Goal: Navigation & Orientation: Find specific page/section

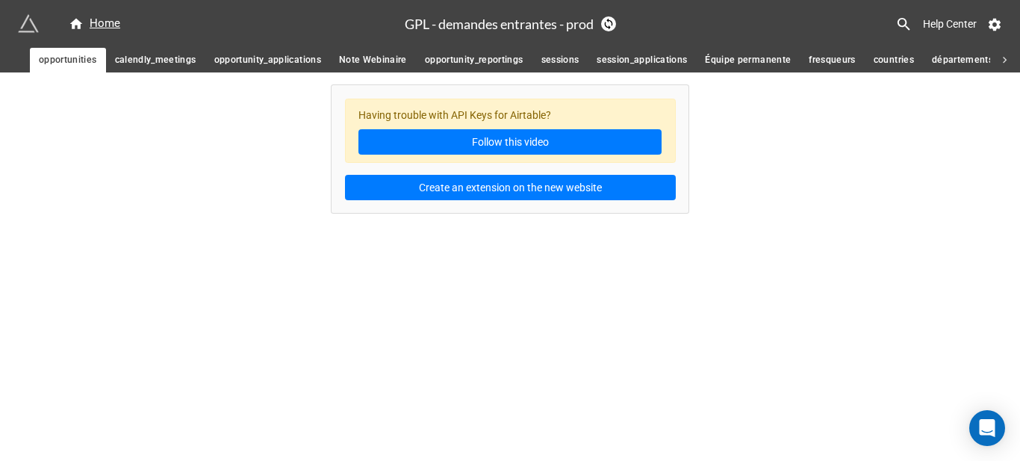
click at [511, 58] on span "opportunity_reportings" at bounding box center [474, 60] width 99 height 16
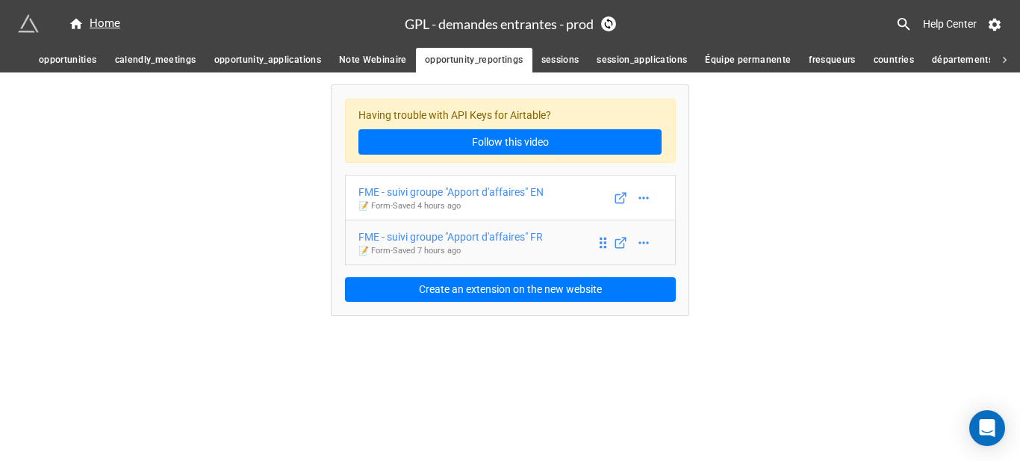
click at [522, 243] on div "FME - suivi groupe "Apport d'affaires" FR" at bounding box center [450, 236] width 184 height 16
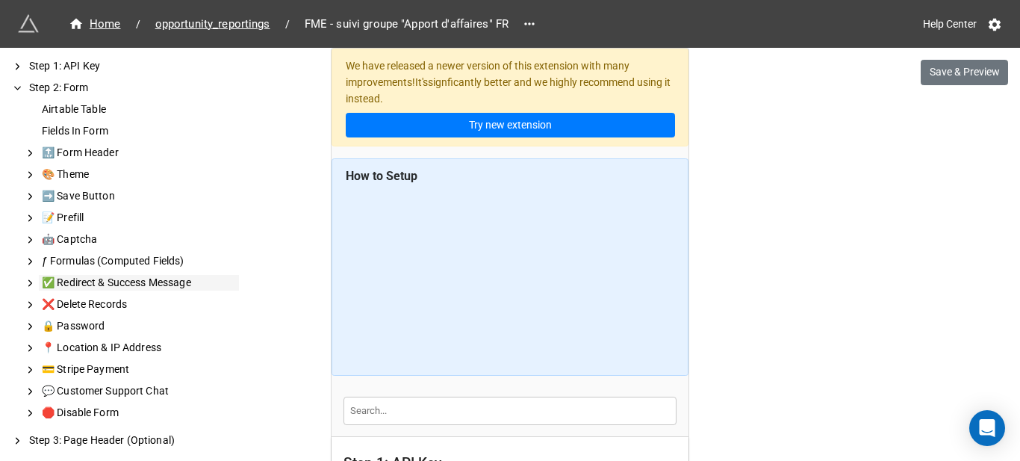
click at [145, 285] on div "✅ Redirect & Success Message" at bounding box center [139, 283] width 200 height 16
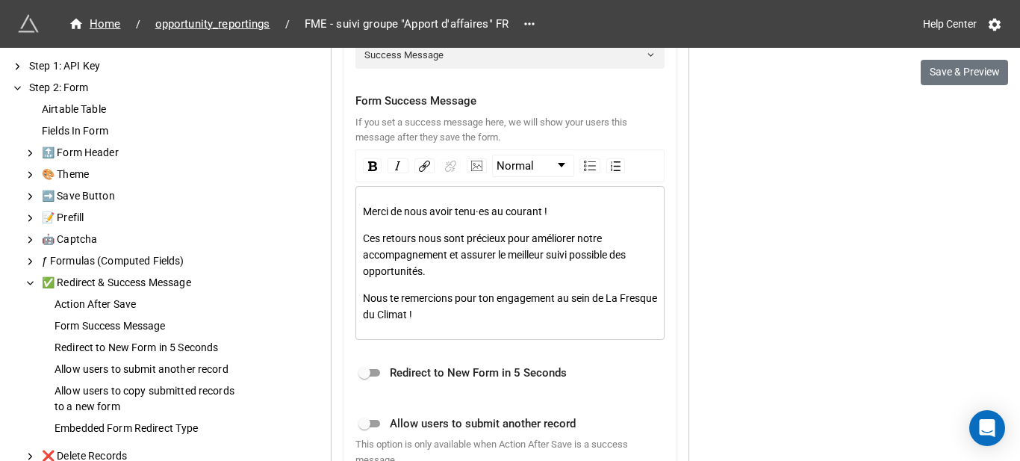
scroll to position [1426, 0]
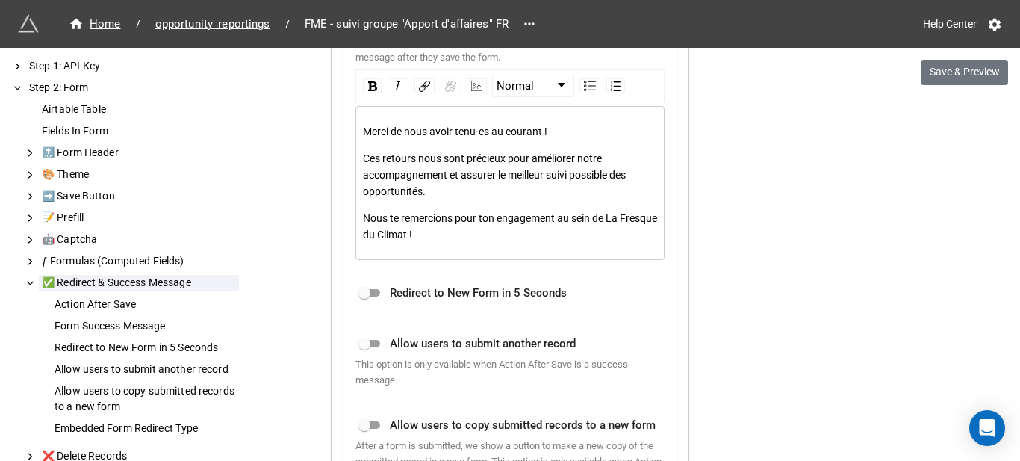
click at [471, 235] on div "Nous te remercions pour ton engagement au sein de La Fresque du Climat !" at bounding box center [510, 226] width 295 height 33
copy div "Merci de nous avoir tenu·es au courant ! Ces retours nous sont précieux pour am…"
click at [221, 20] on span "opportunity_reportings" at bounding box center [212, 24] width 133 height 17
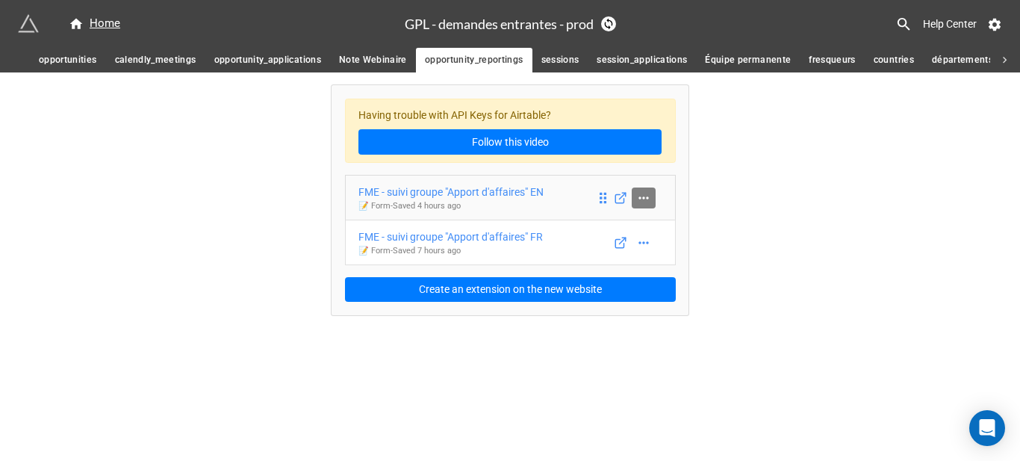
click at [648, 197] on icon at bounding box center [643, 197] width 10 height 2
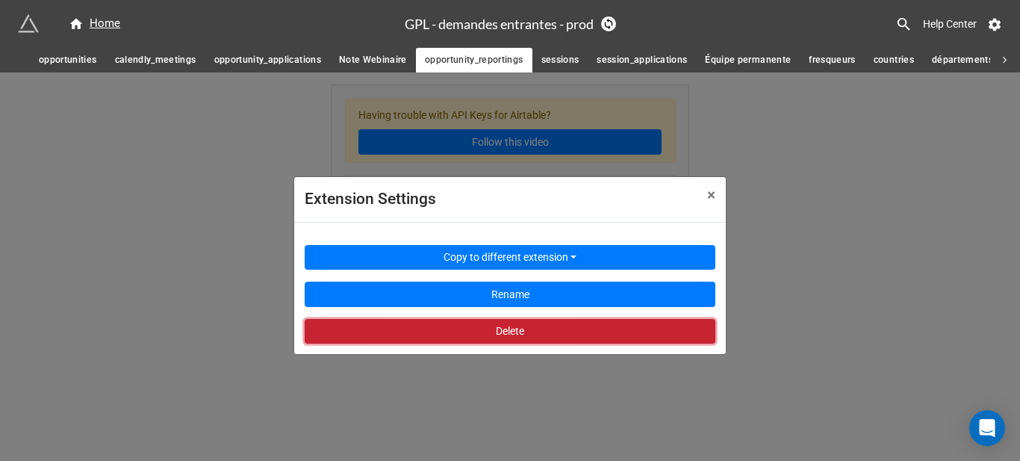
click at [621, 324] on button "Delete" at bounding box center [510, 331] width 410 height 25
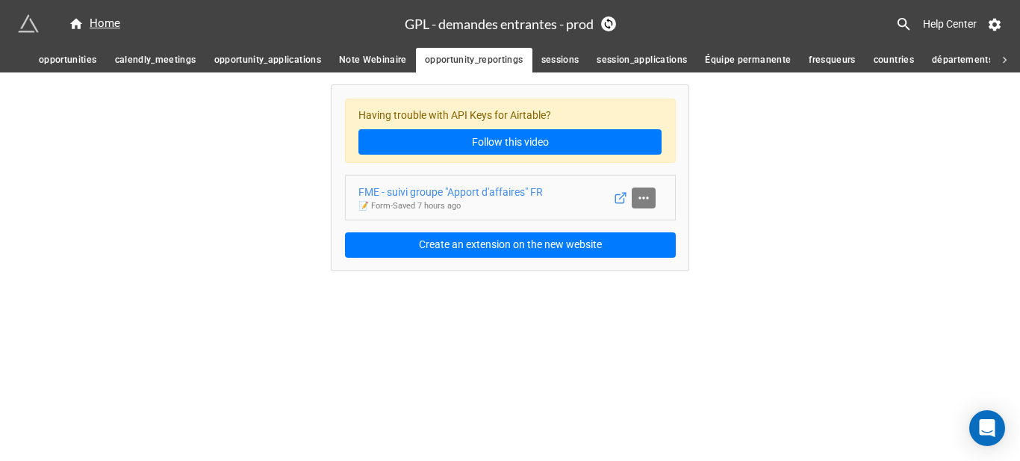
click at [646, 200] on icon at bounding box center [643, 197] width 15 height 15
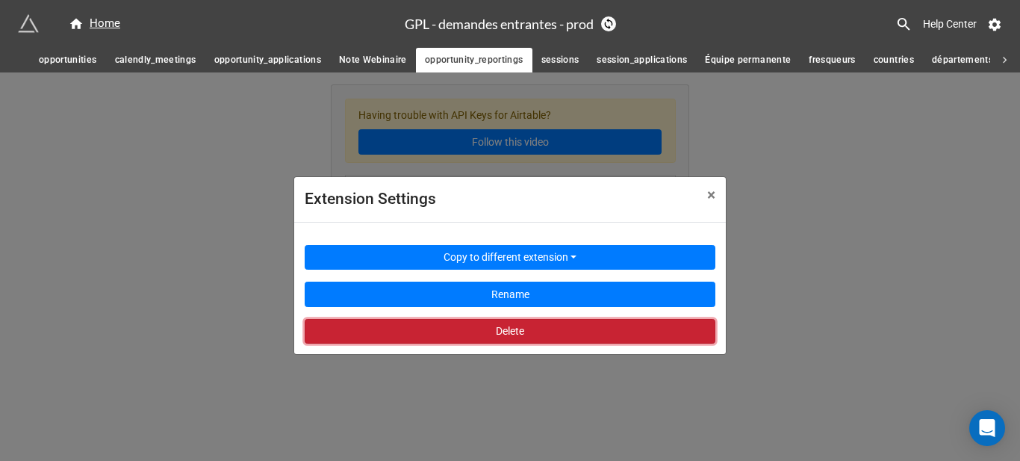
drag, startPoint x: 547, startPoint y: 328, endPoint x: 556, endPoint y: 70, distance: 257.6
click at [547, 328] on button "Delete" at bounding box center [510, 331] width 410 height 25
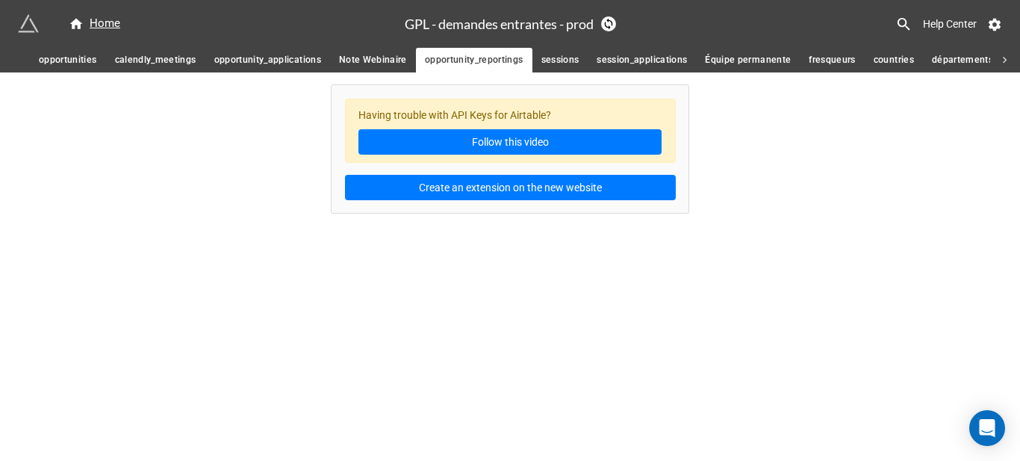
click at [557, 64] on span "sessions" at bounding box center [560, 60] width 38 height 16
click at [658, 63] on span "session_applications" at bounding box center [641, 60] width 90 height 16
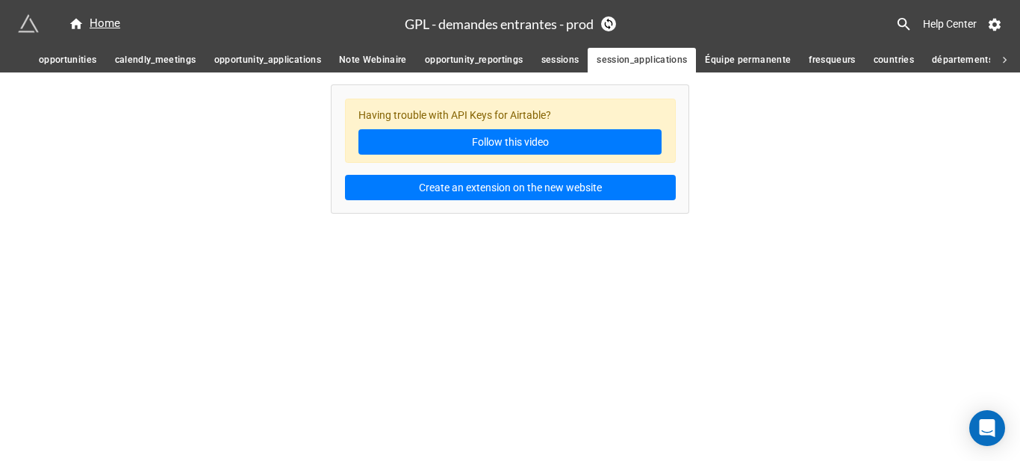
click at [776, 60] on span "Équipe permanente" at bounding box center [748, 60] width 86 height 16
click at [381, 54] on span "Note Webinaire" at bounding box center [373, 60] width 68 height 16
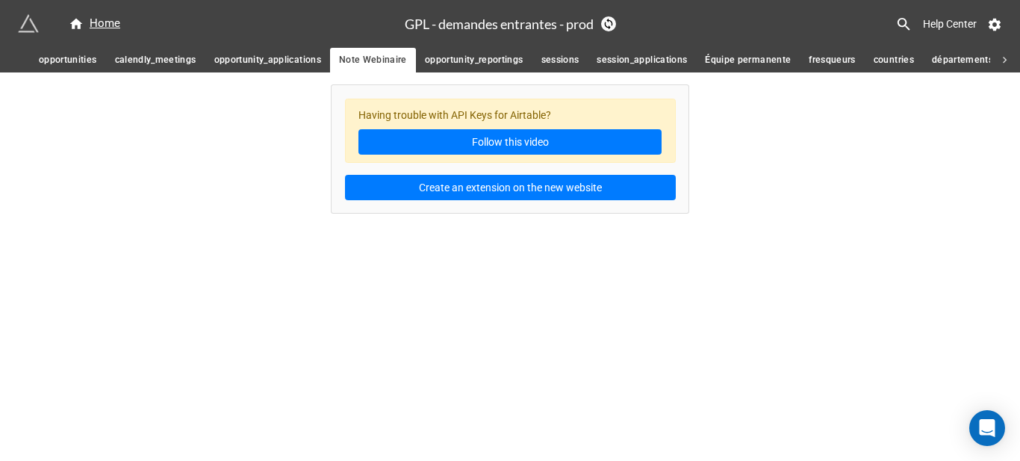
click at [284, 54] on span "opportunity_applications" at bounding box center [267, 60] width 107 height 16
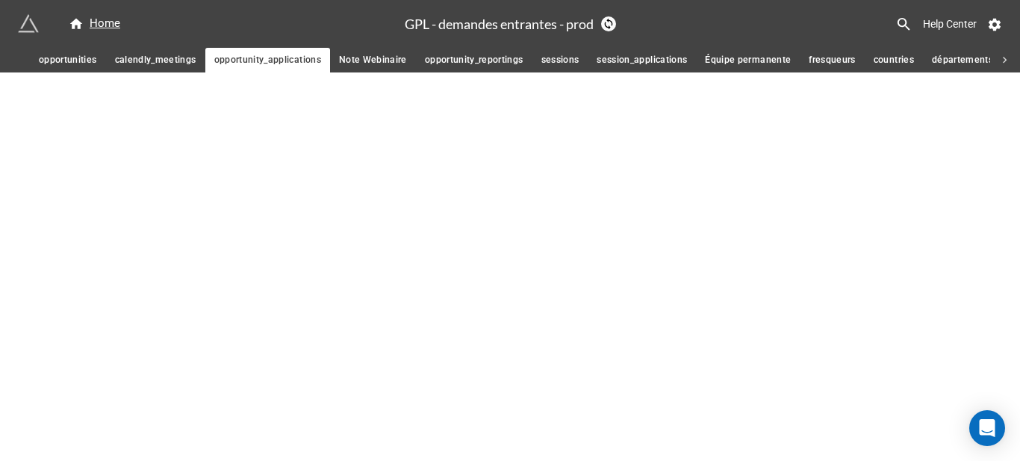
click at [146, 56] on span "calendly_meetings" at bounding box center [155, 60] width 81 height 16
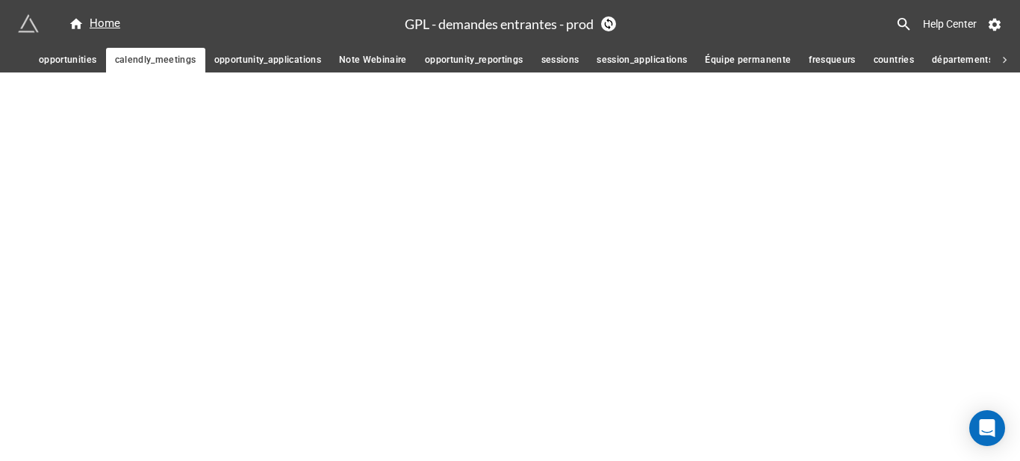
click at [69, 56] on span "opportunities" at bounding box center [68, 60] width 58 height 16
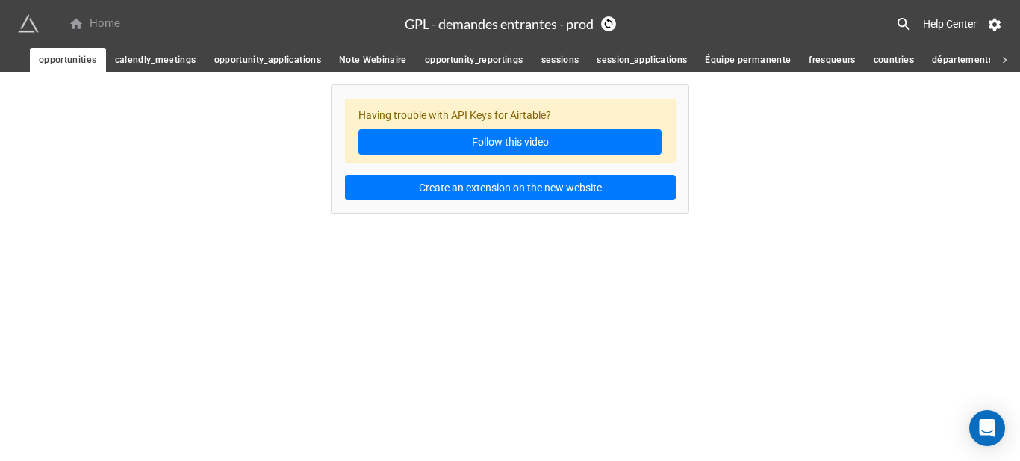
click at [107, 17] on div "Home" at bounding box center [94, 24] width 51 height 18
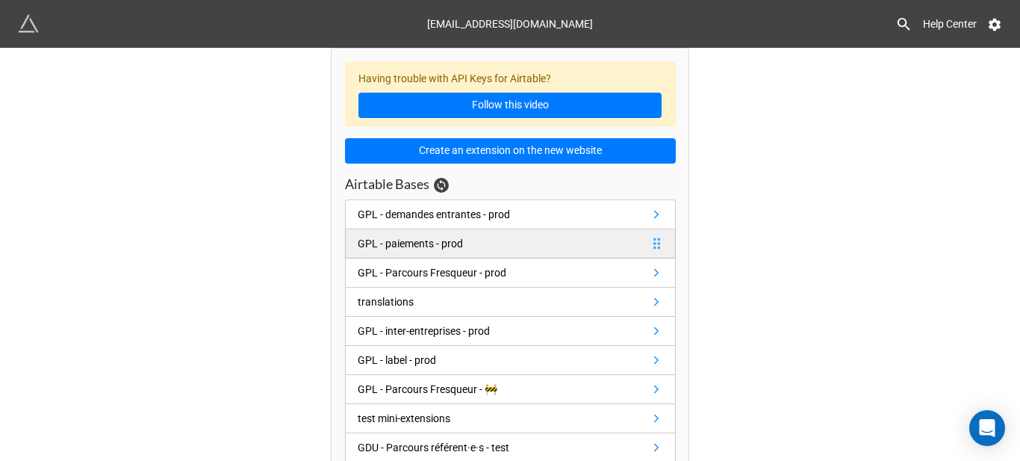
click at [498, 235] on link "GPL - paiements - prod" at bounding box center [510, 243] width 331 height 29
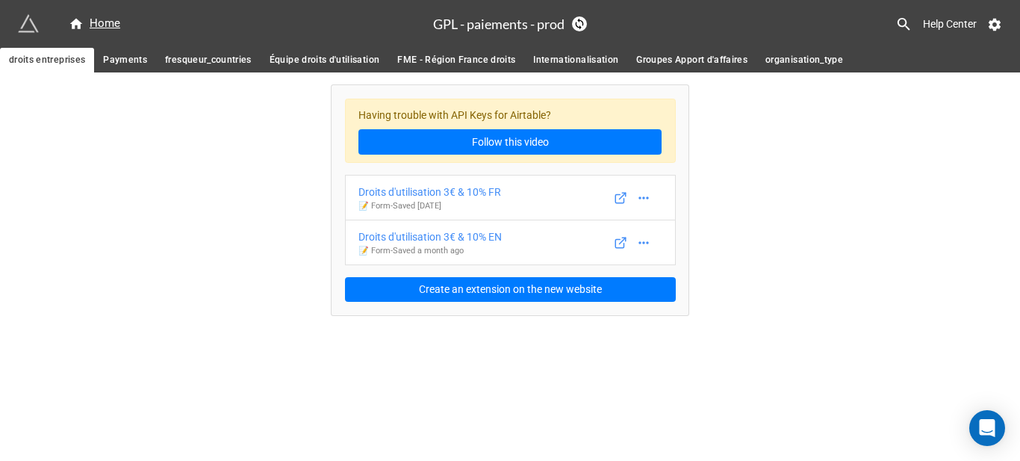
click at [122, 58] on span "Payments" at bounding box center [125, 60] width 44 height 16
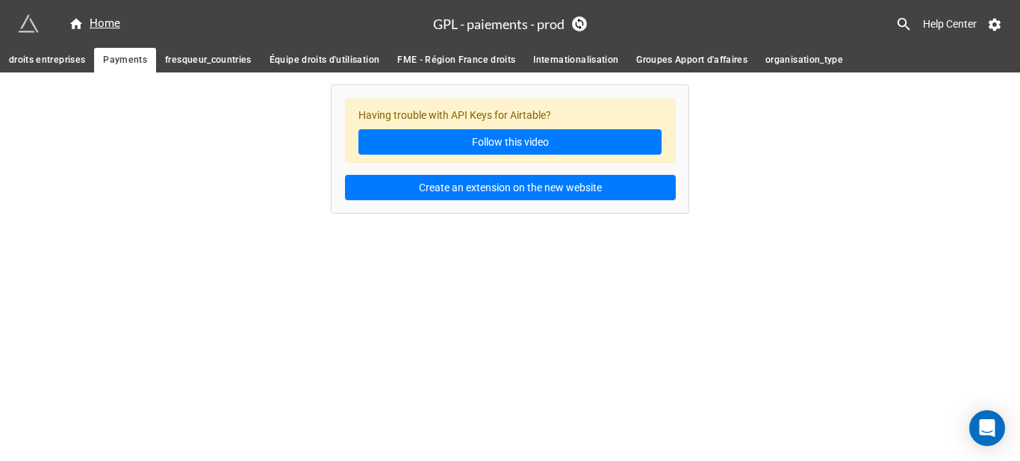
click at [216, 56] on span "fresqueur_countries" at bounding box center [208, 60] width 87 height 16
click at [299, 63] on span "Équipe droits d'utilisation" at bounding box center [324, 60] width 110 height 16
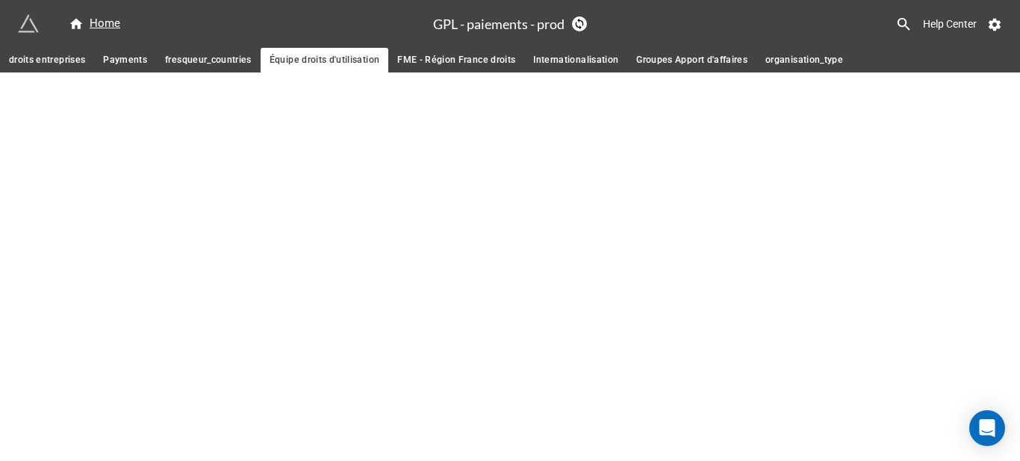
click at [437, 63] on span "FME - Région France droits" at bounding box center [456, 60] width 118 height 16
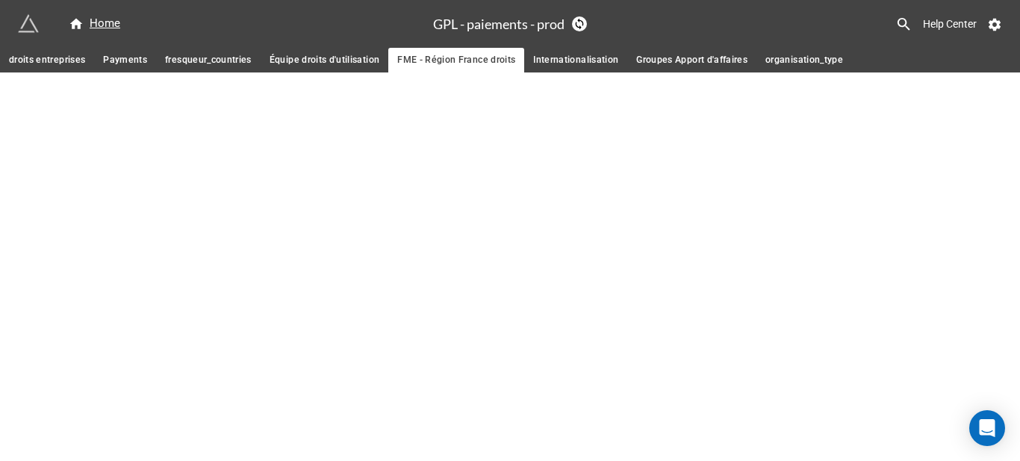
click at [582, 67] on span "Internationalisation" at bounding box center [575, 60] width 85 height 16
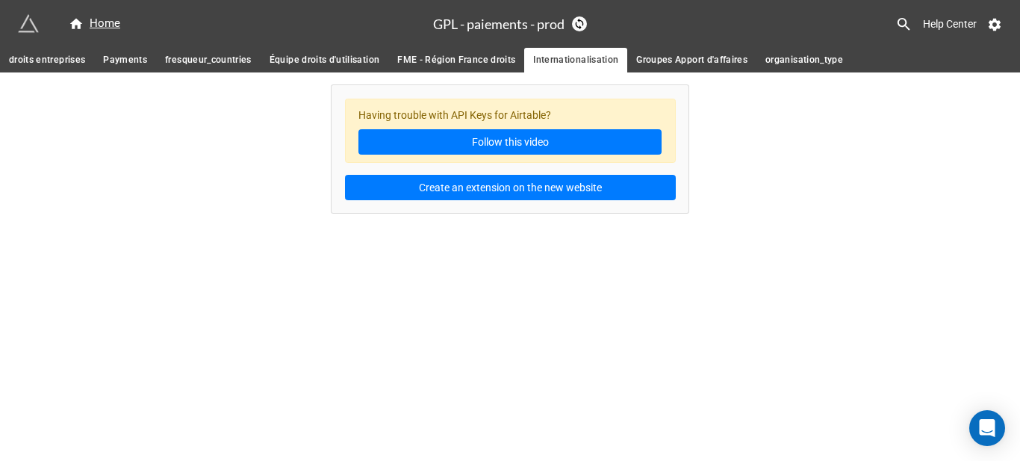
drag, startPoint x: 704, startPoint y: 65, endPoint x: 776, endPoint y: 69, distance: 72.5
click at [706, 65] on span "Groupes Apport d'affaires" at bounding box center [691, 60] width 111 height 16
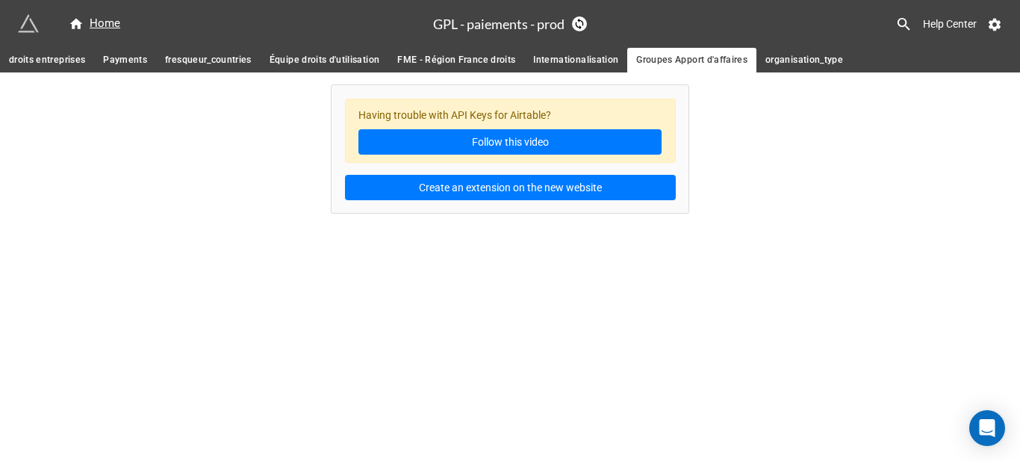
click at [790, 70] on link "organisation_type" at bounding box center [804, 60] width 96 height 25
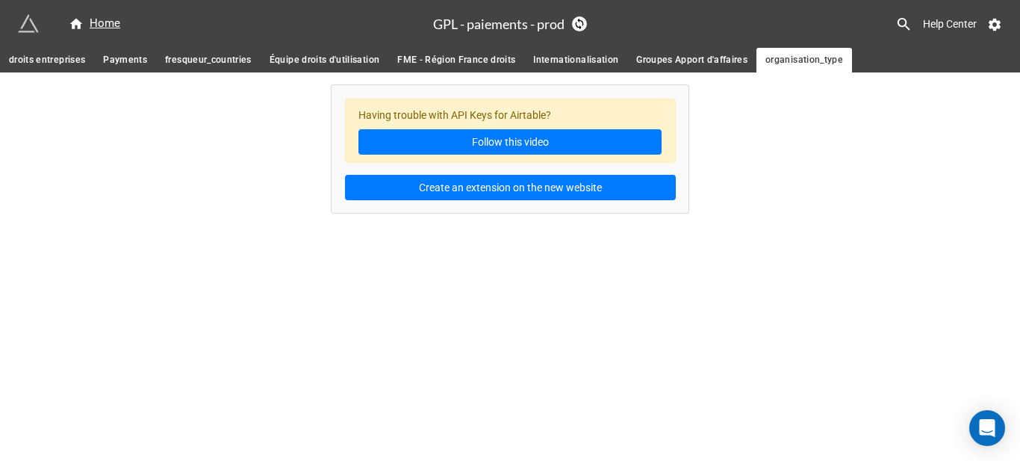
click at [52, 58] on span "droits entreprises" at bounding box center [47, 60] width 76 height 16
